Goal: Download file/media

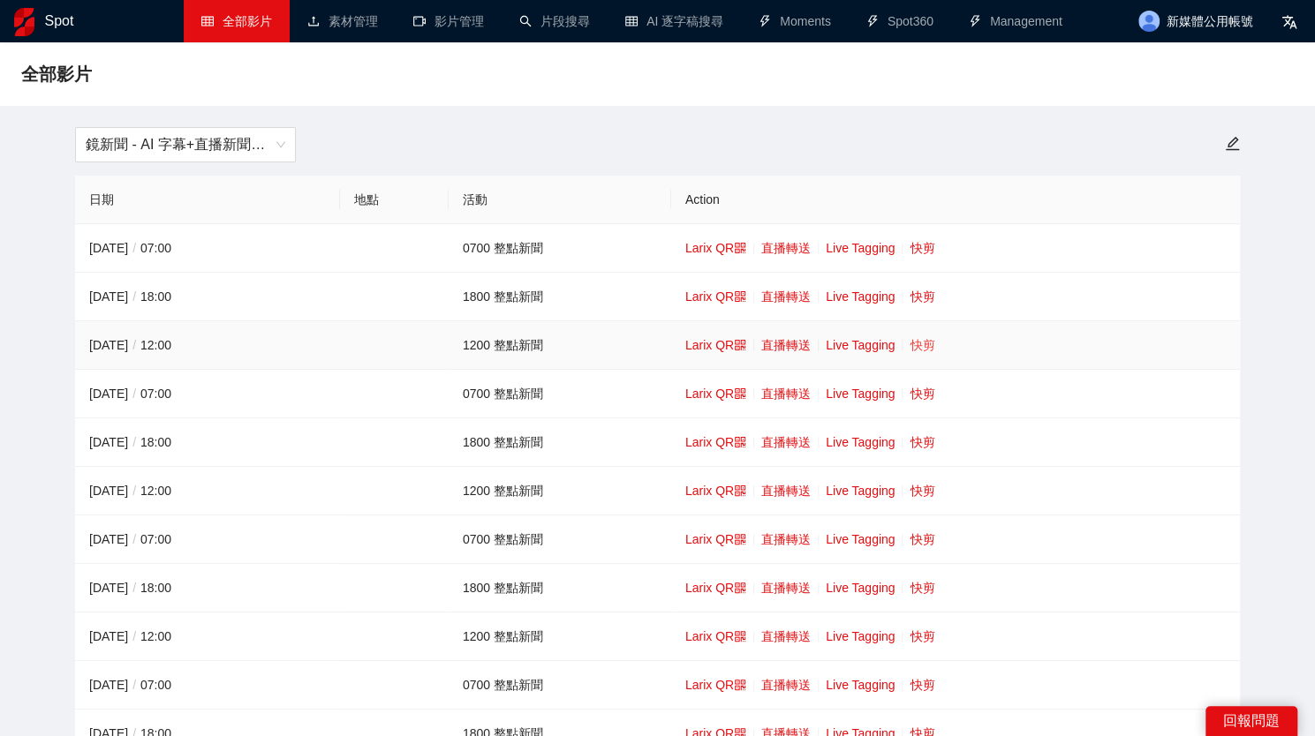
click at [926, 351] on link "快剪" at bounding box center [921, 345] width 25 height 14
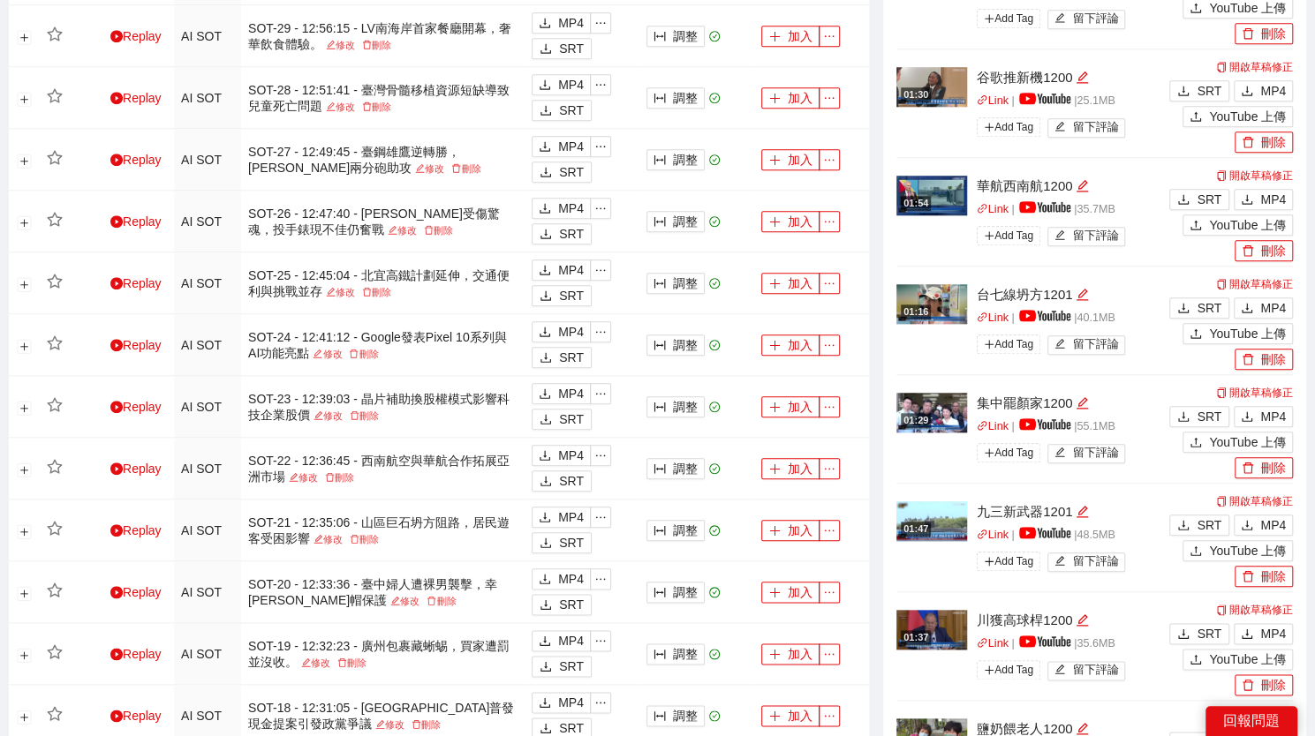
scroll to position [891, 0]
click at [1269, 515] on span "MP4" at bounding box center [1273, 524] width 26 height 19
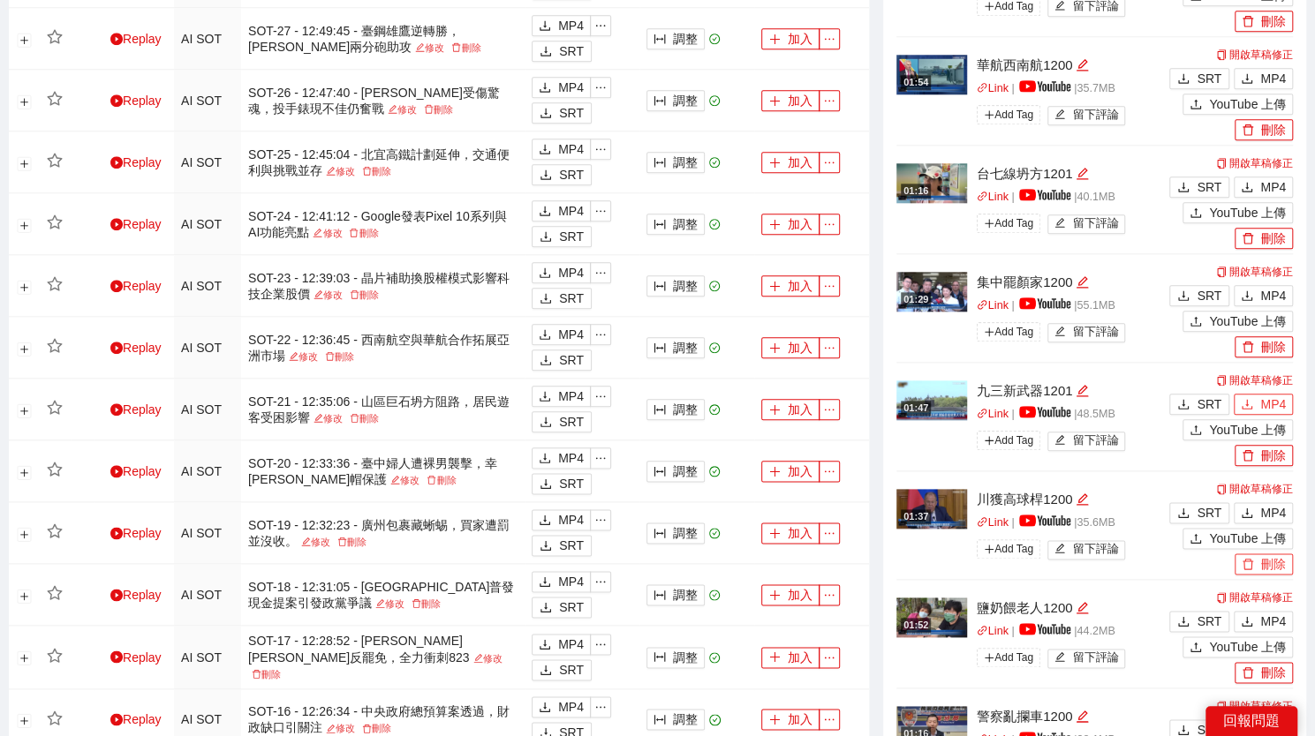
scroll to position [1230, 0]
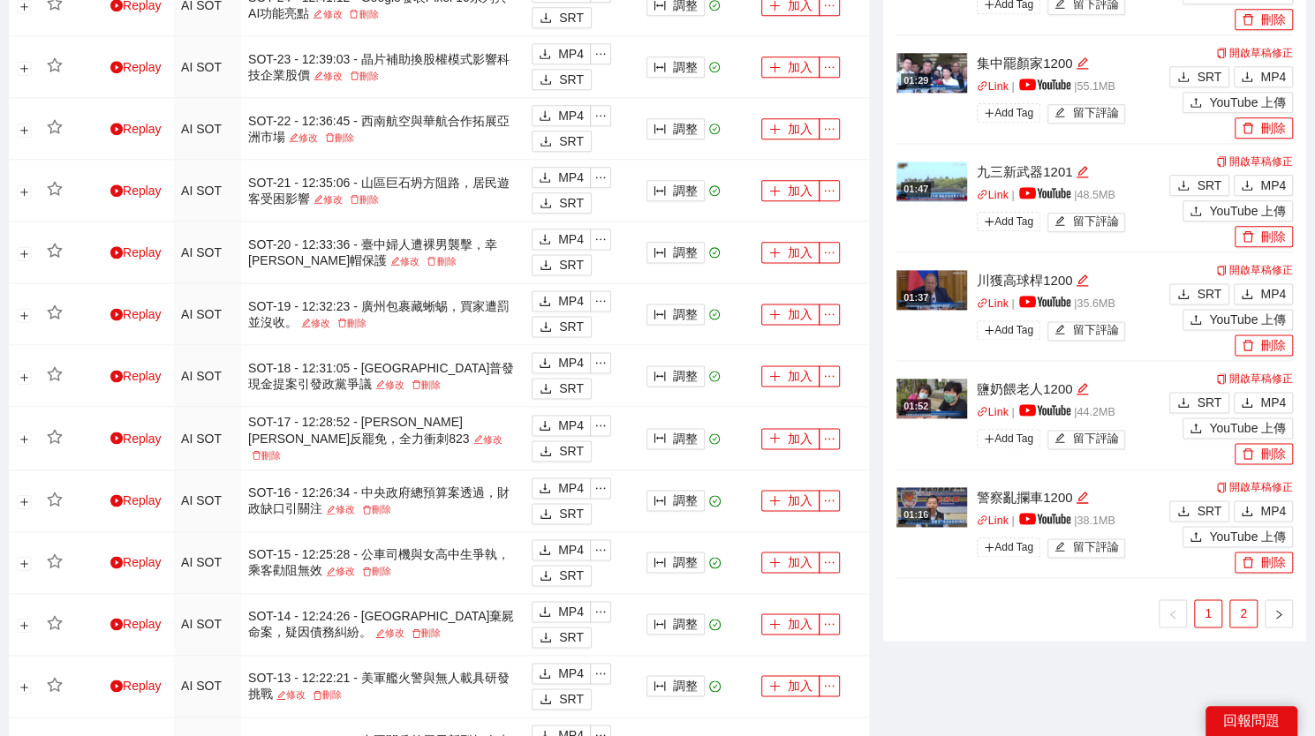
click at [1239, 600] on link "2" at bounding box center [1243, 613] width 26 height 26
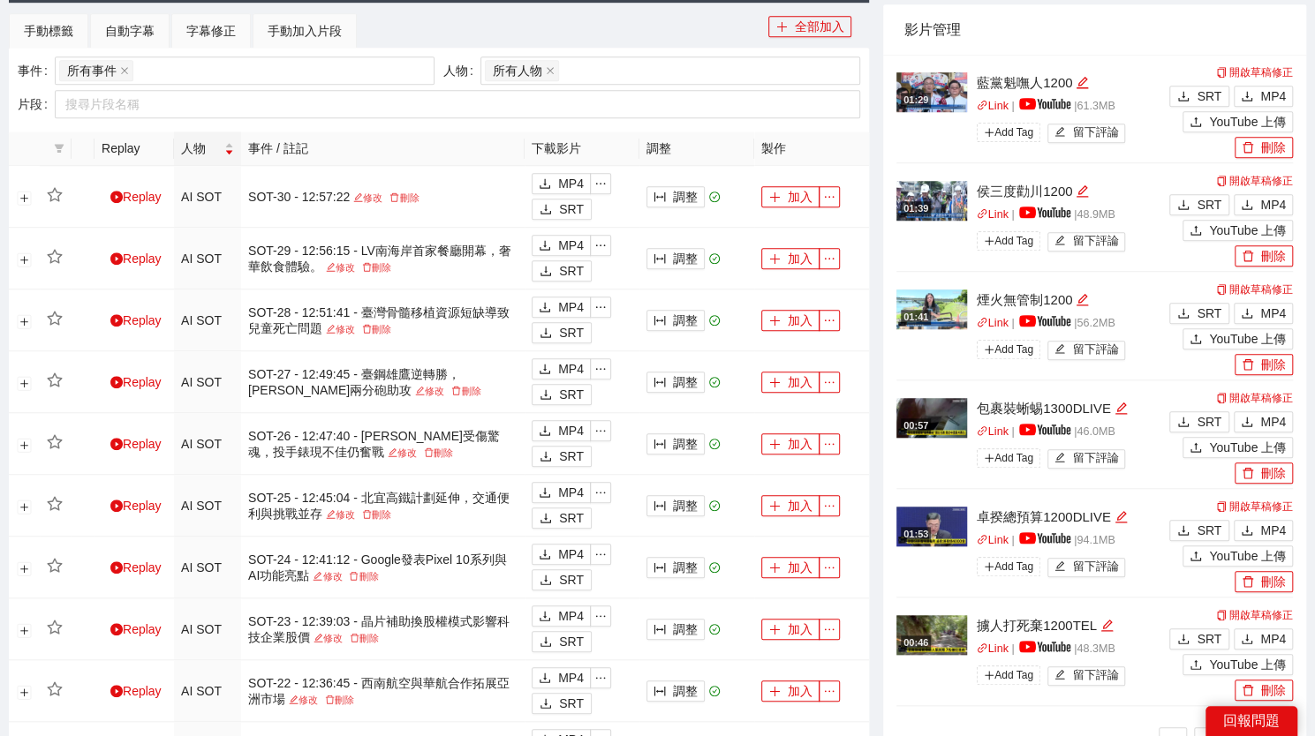
scroll to position [640, 0]
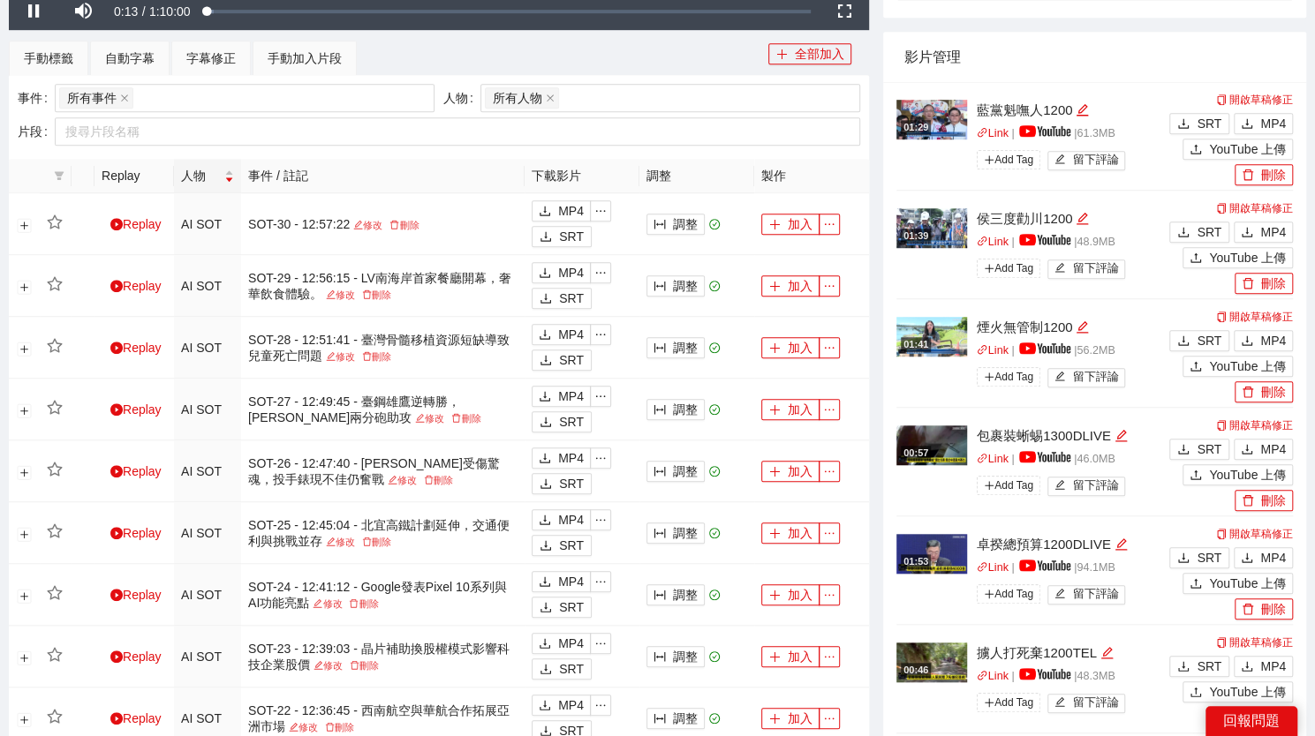
click at [1301, 64] on div "影片管理" at bounding box center [1094, 57] width 423 height 51
click at [1249, 330] on button "MP4" at bounding box center [1263, 340] width 59 height 21
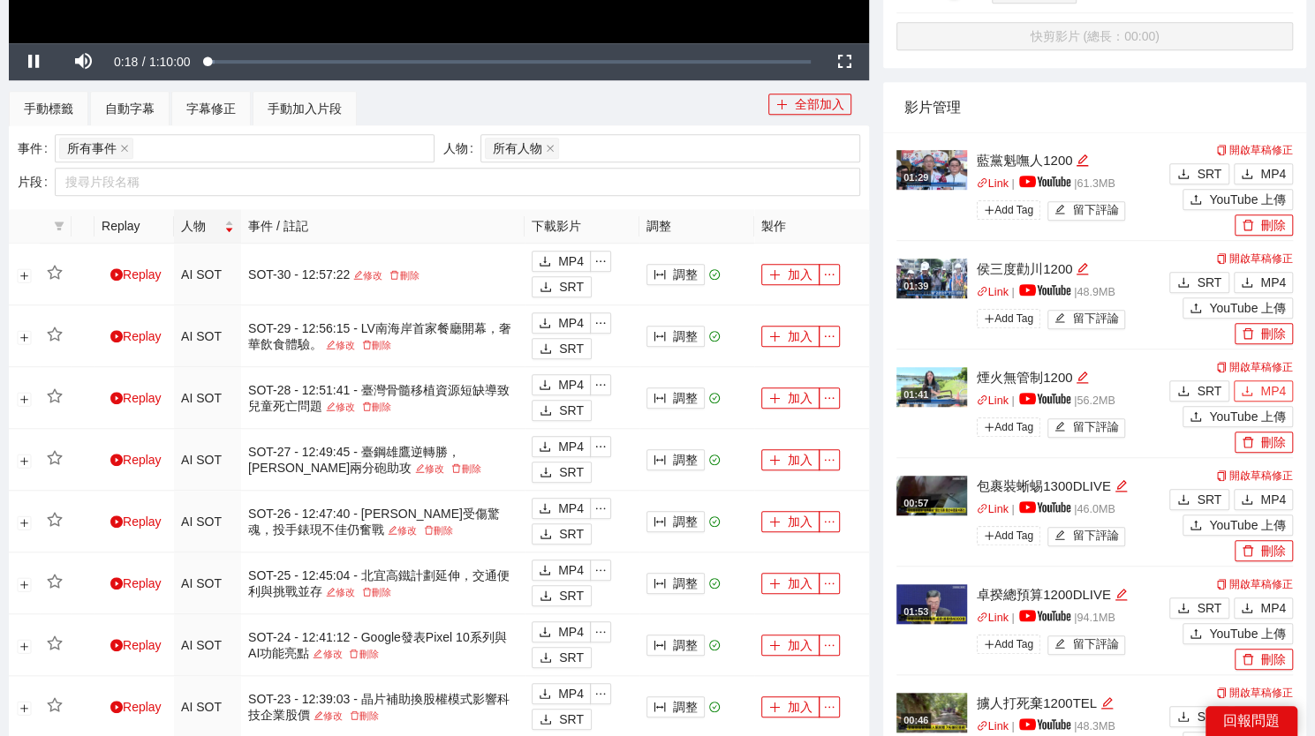
scroll to position [589, 0]
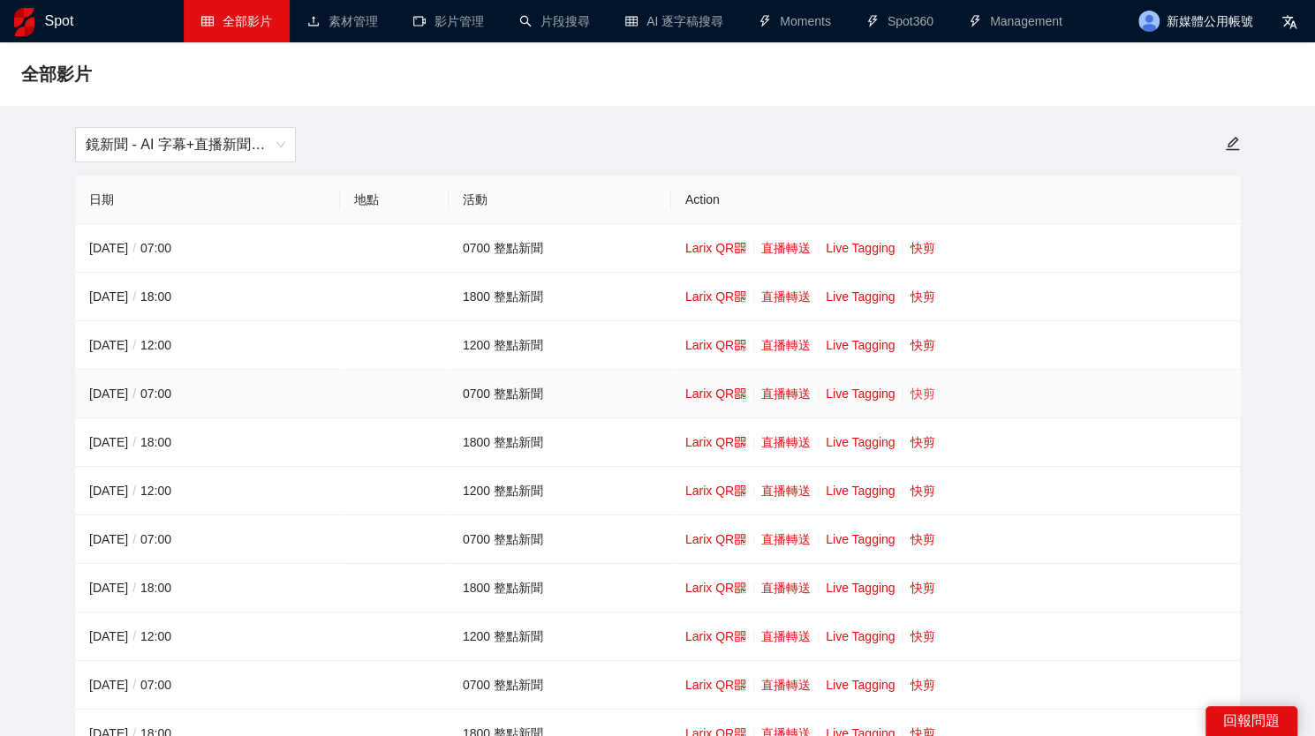
click at [926, 390] on link "快剪" at bounding box center [921, 394] width 25 height 14
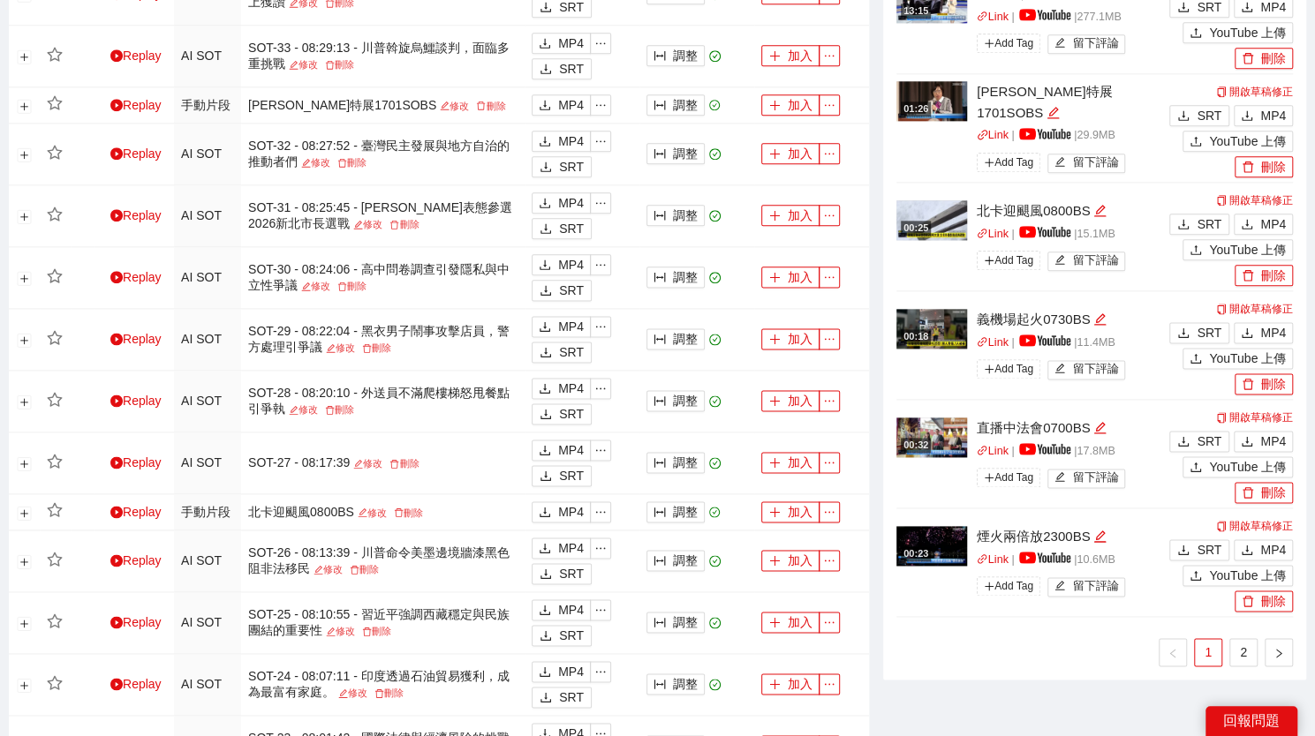
scroll to position [1227, 0]
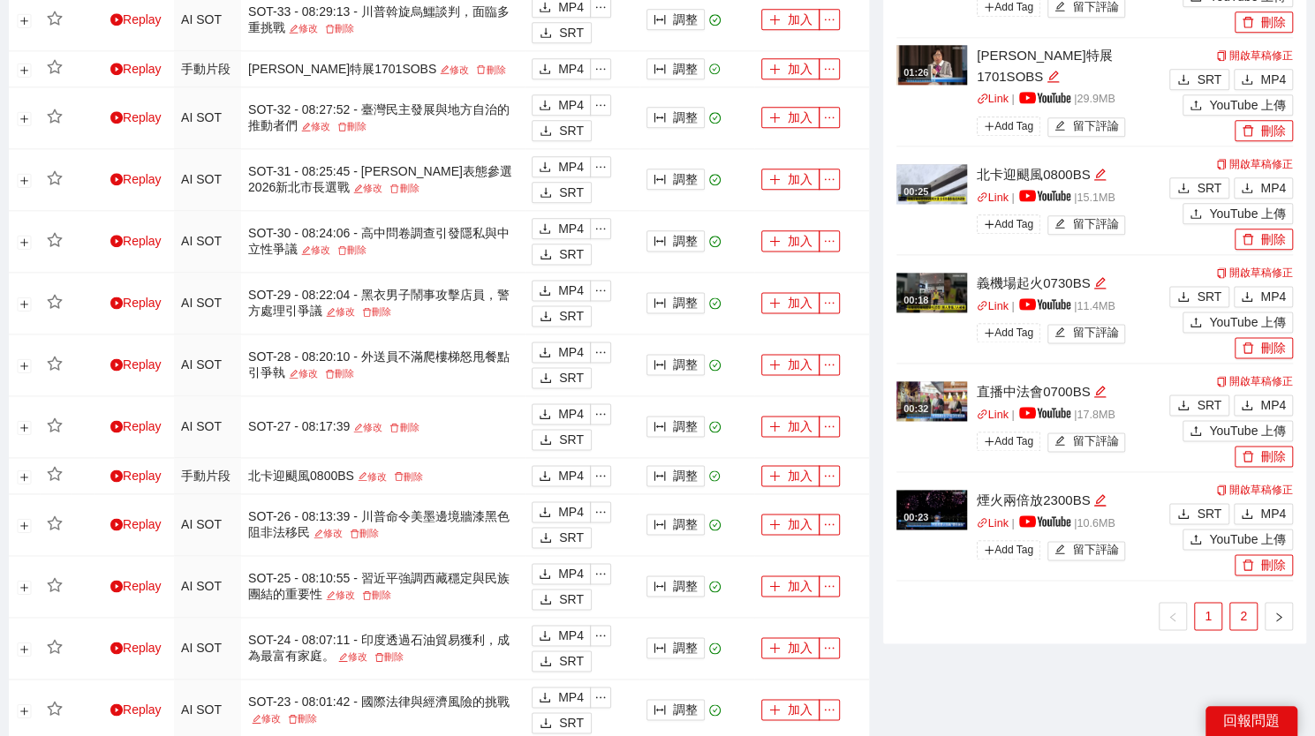
click at [1232, 607] on link "2" at bounding box center [1243, 616] width 26 height 26
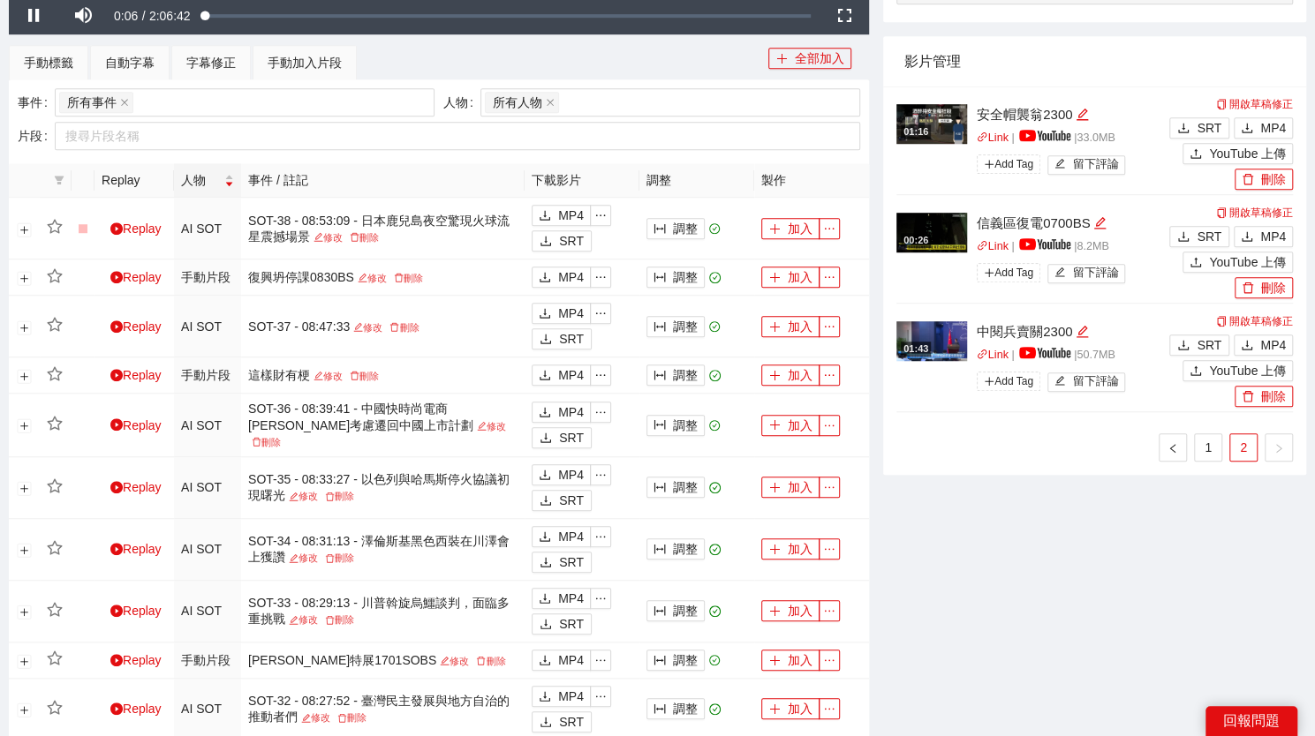
scroll to position [623, 0]
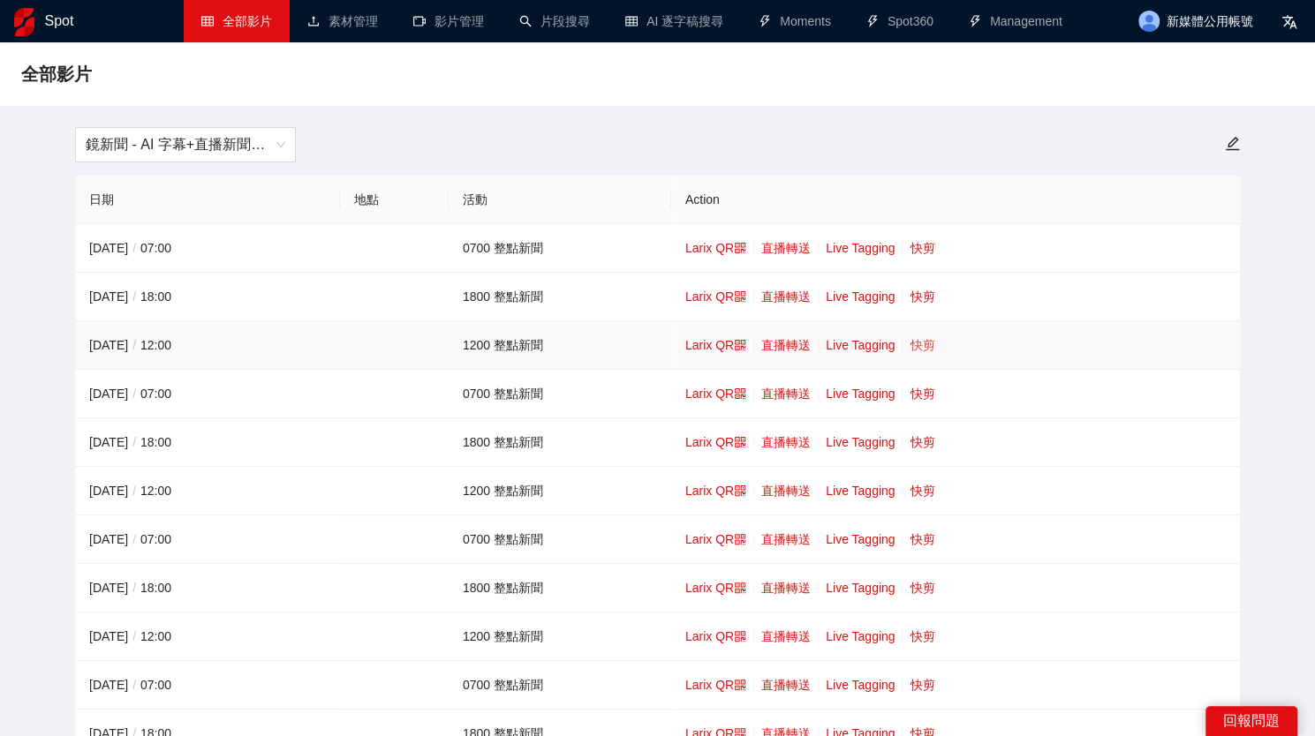
click at [922, 338] on link "快剪" at bounding box center [921, 345] width 25 height 14
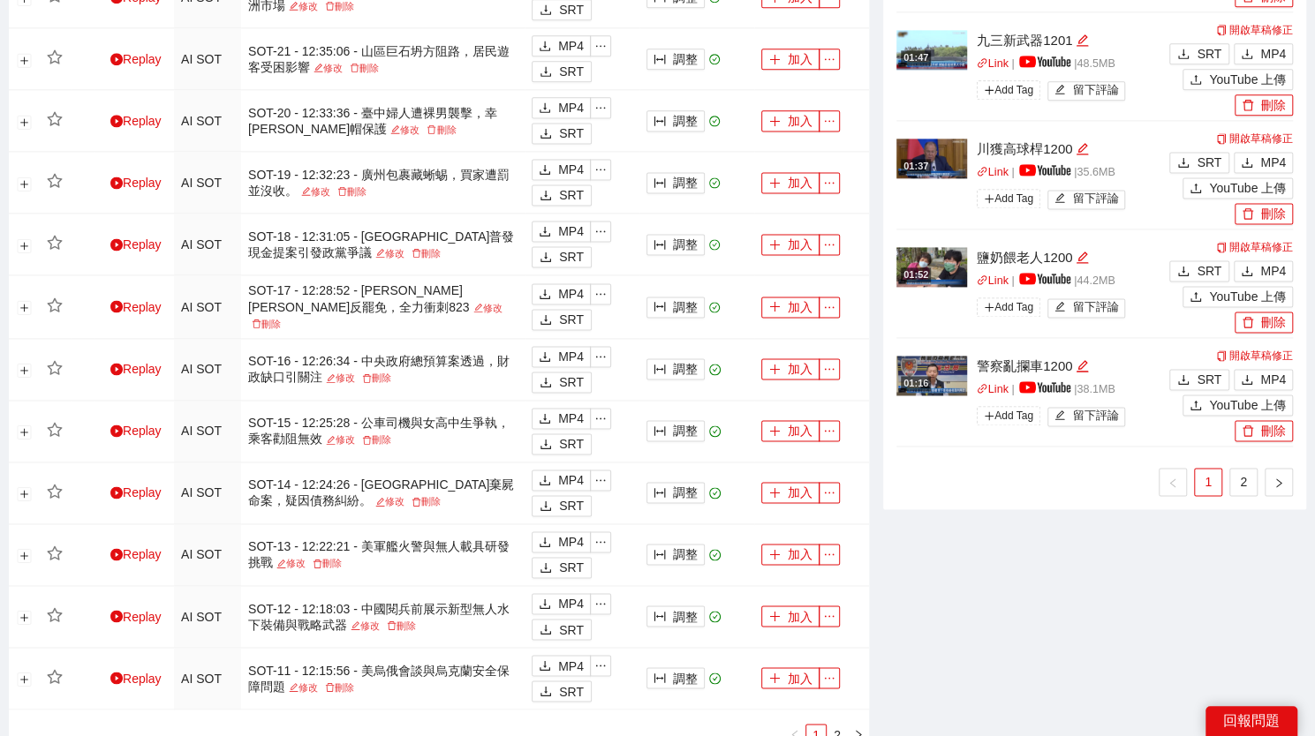
scroll to position [1528, 0]
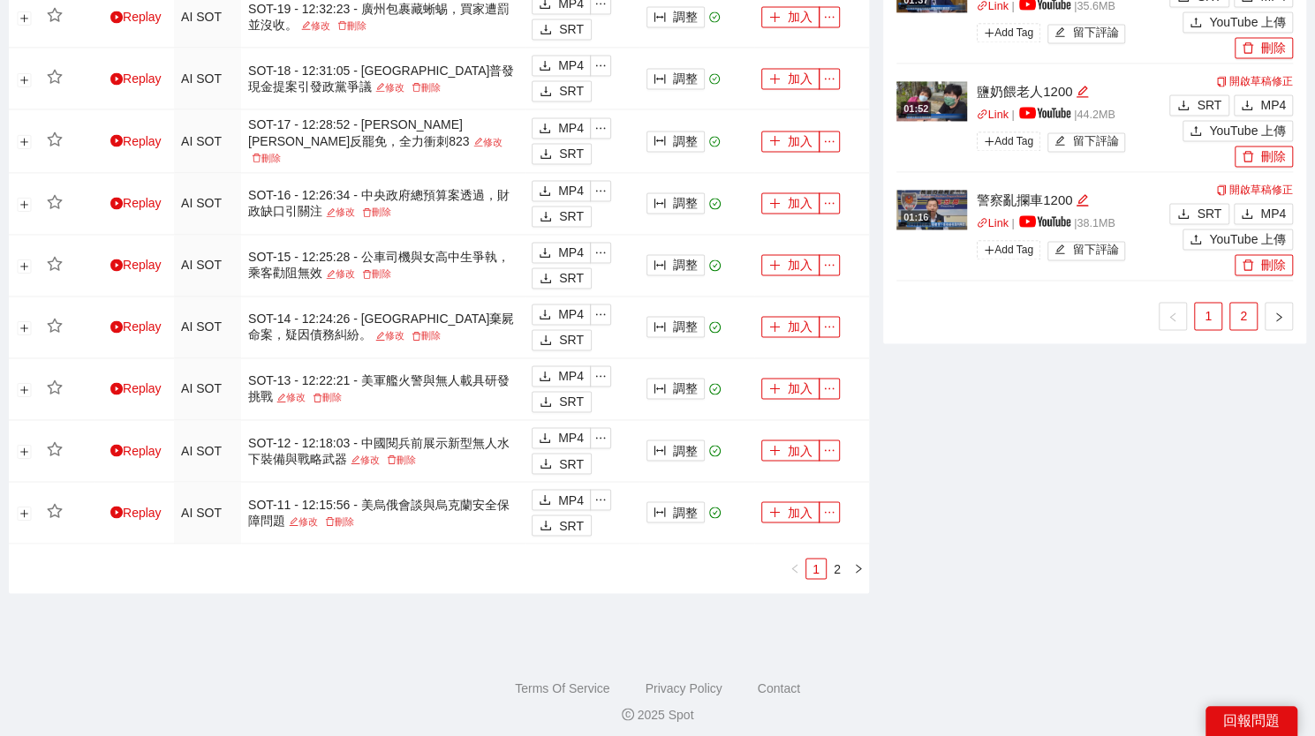
click at [1247, 311] on link "2" at bounding box center [1243, 316] width 26 height 26
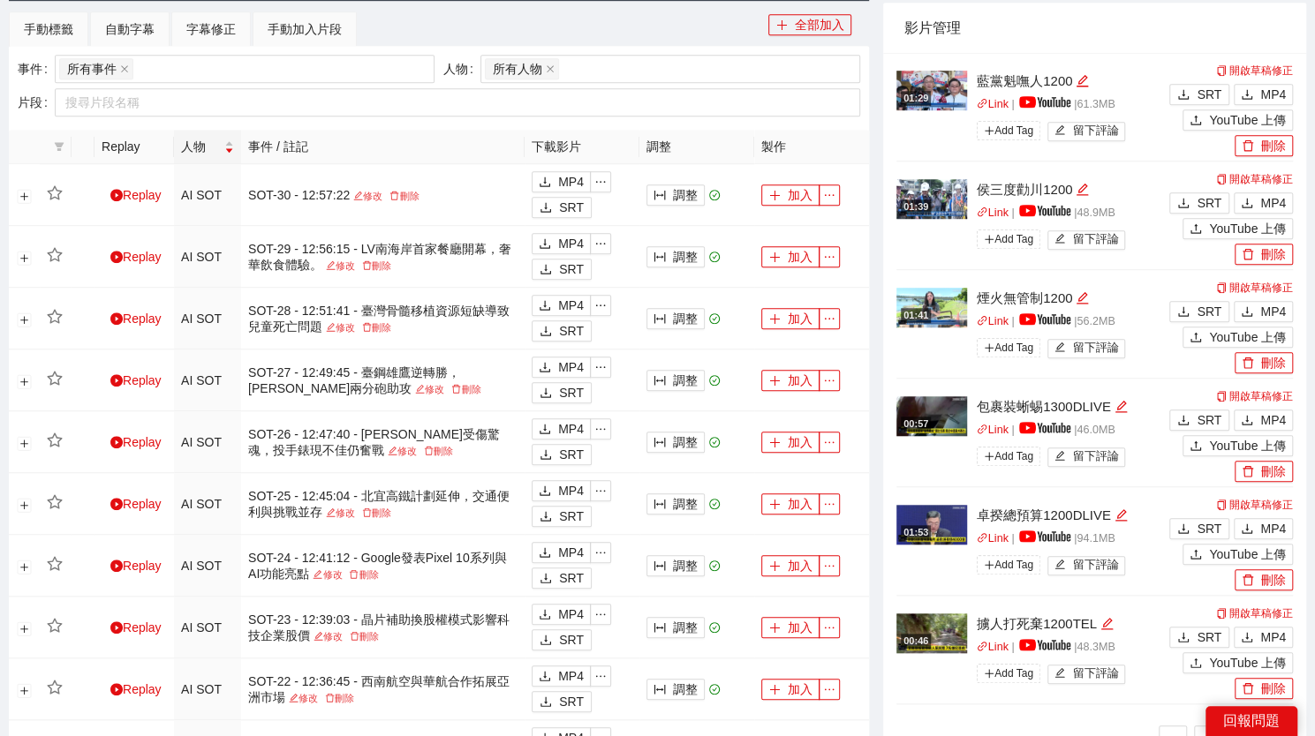
scroll to position [668, 0]
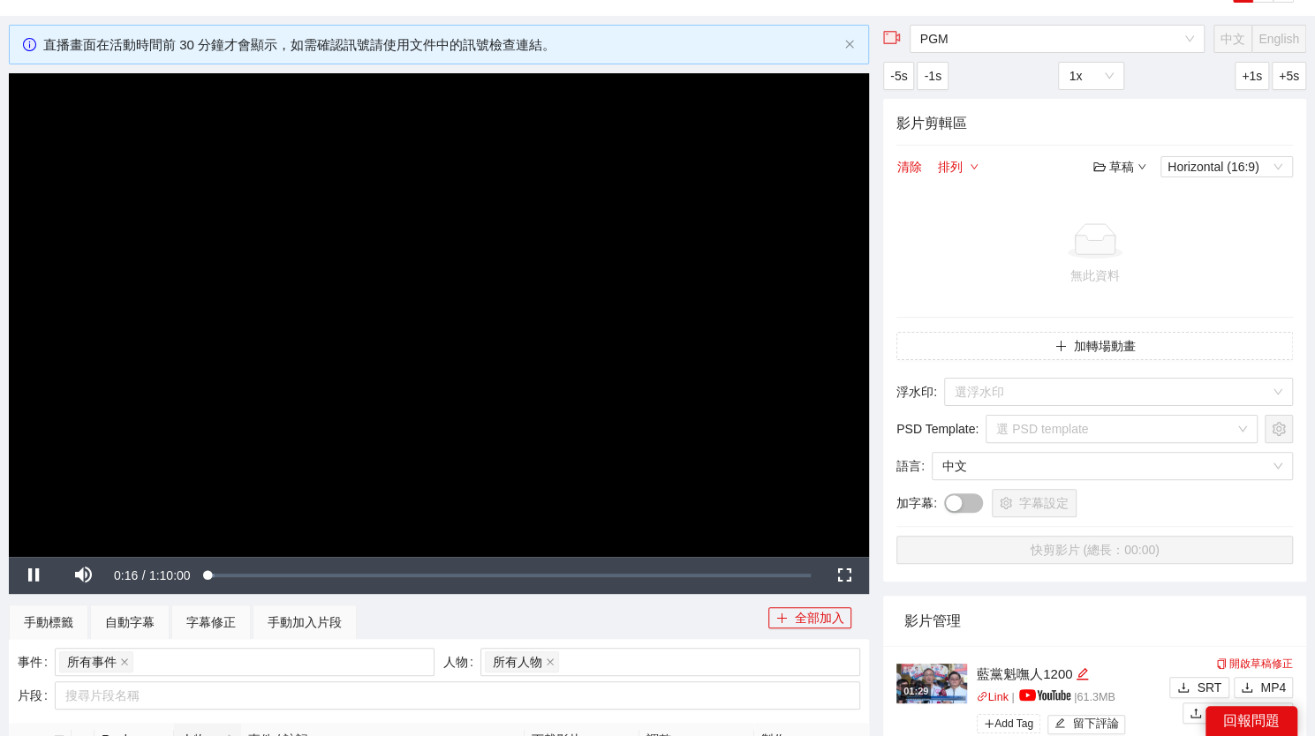
click at [592, 280] on video "Video Player" at bounding box center [439, 315] width 860 height 484
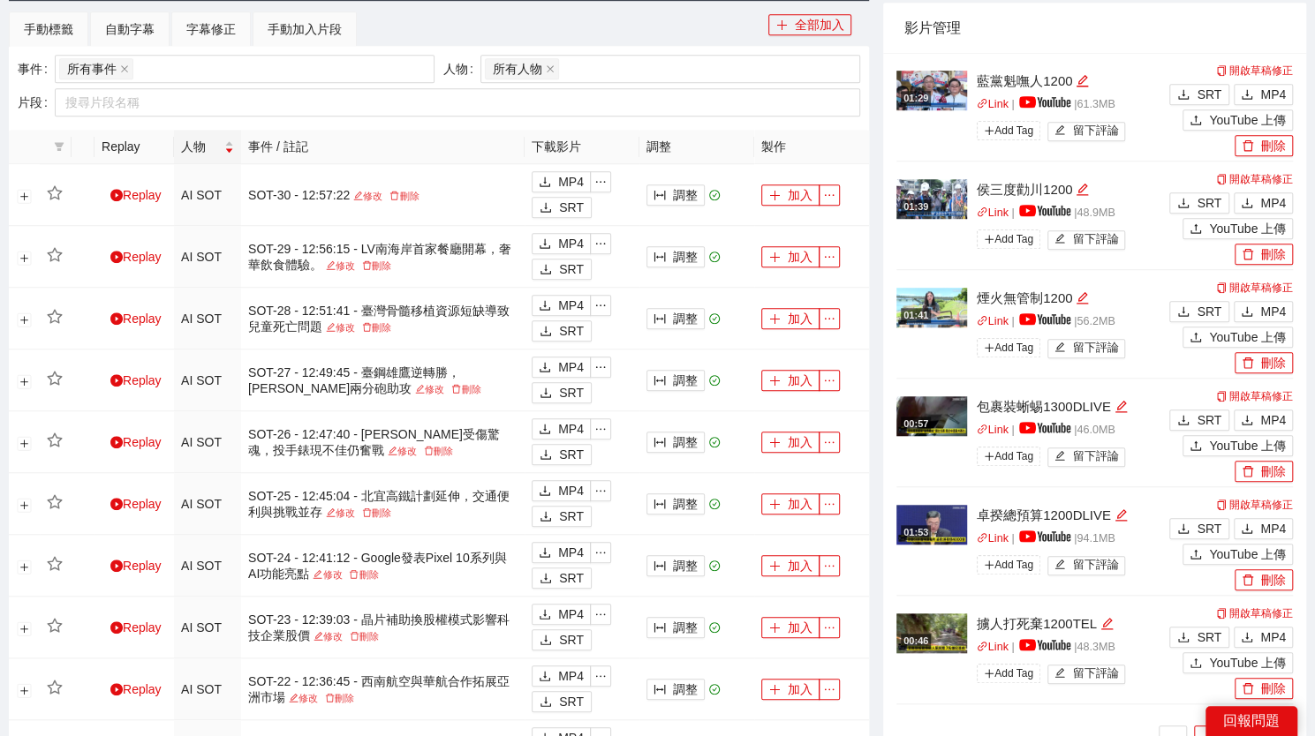
scroll to position [753, 0]
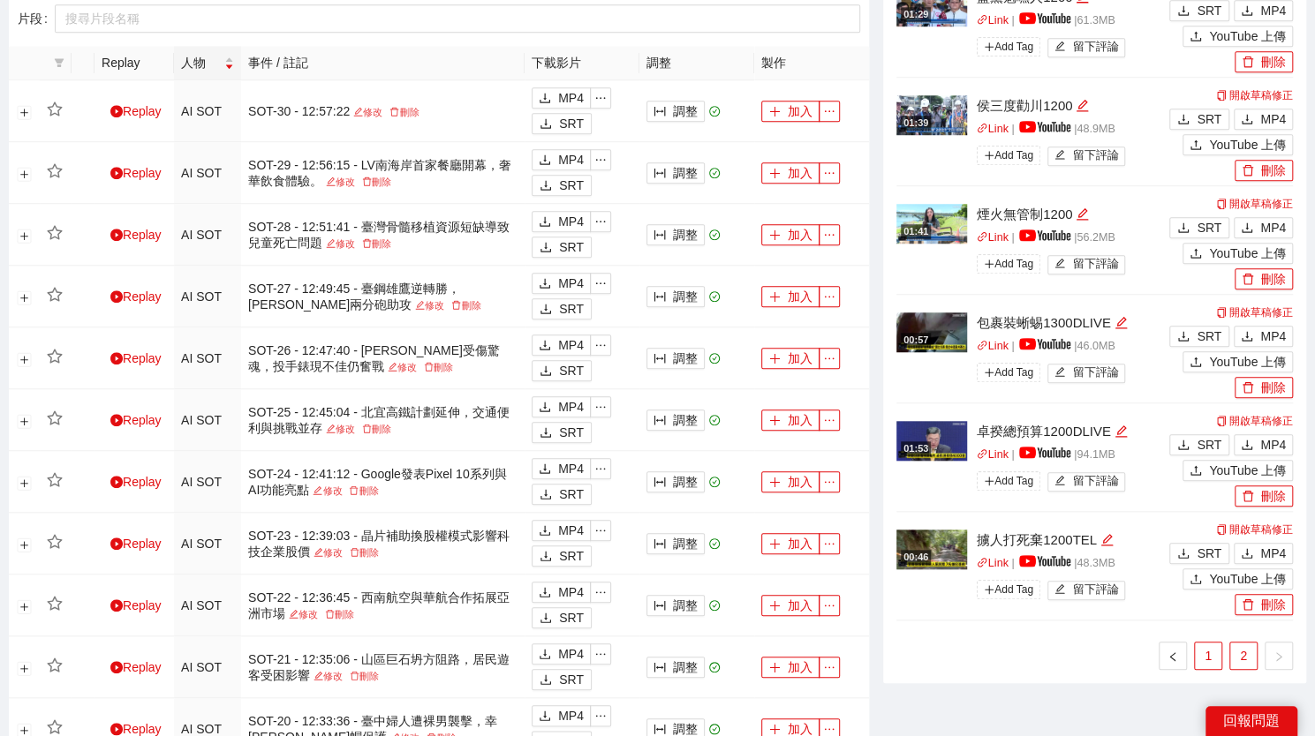
click at [1206, 644] on link "1" at bounding box center [1208, 656] width 26 height 26
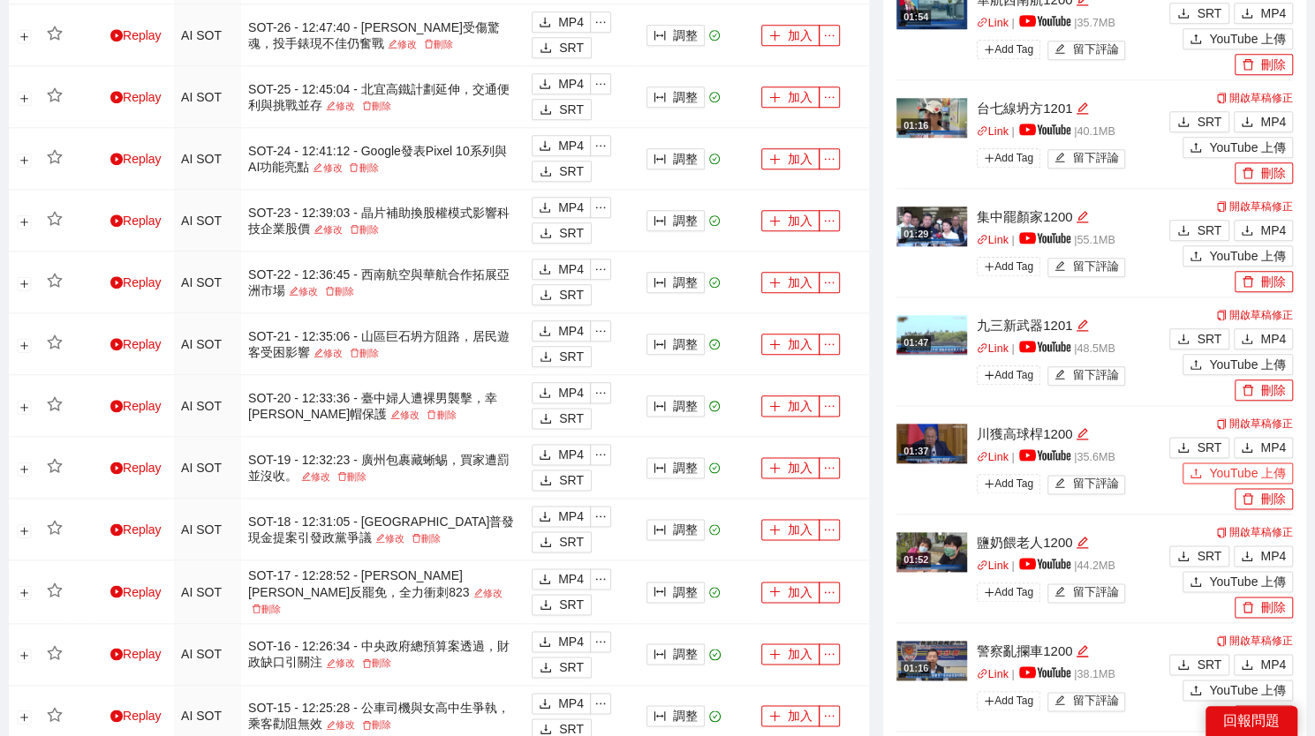
scroll to position [1077, 0]
click at [1256, 446] on button "MP4" at bounding box center [1263, 446] width 59 height 21
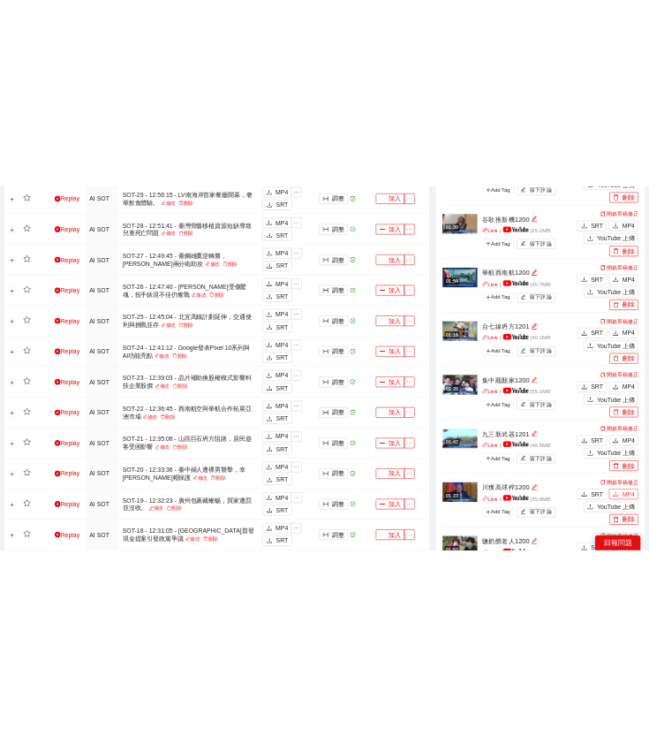
scroll to position [694, 0]
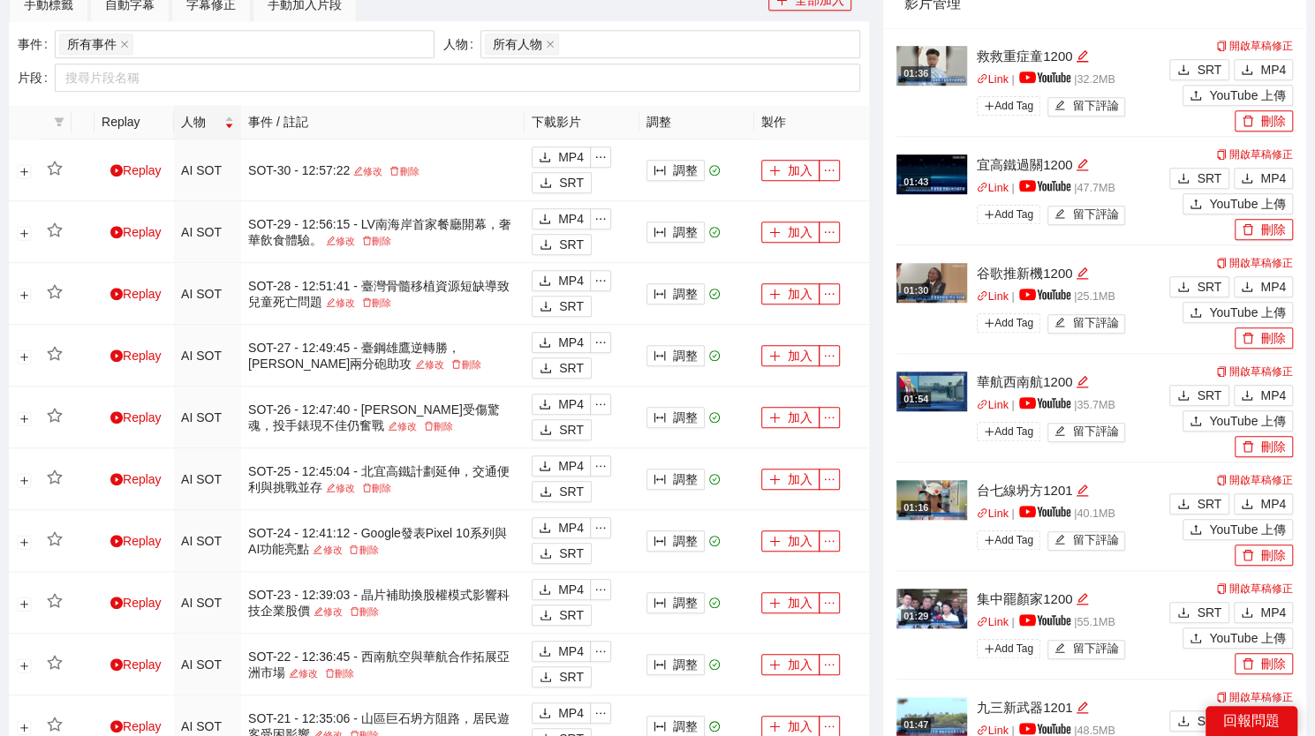
click at [1204, 9] on div "影片管理" at bounding box center [1094, 3] width 381 height 50
click at [1252, 501] on icon "download" at bounding box center [1247, 504] width 12 height 12
click at [1270, 386] on span "MP4" at bounding box center [1273, 395] width 26 height 19
